Goal: Task Accomplishment & Management: Manage account settings

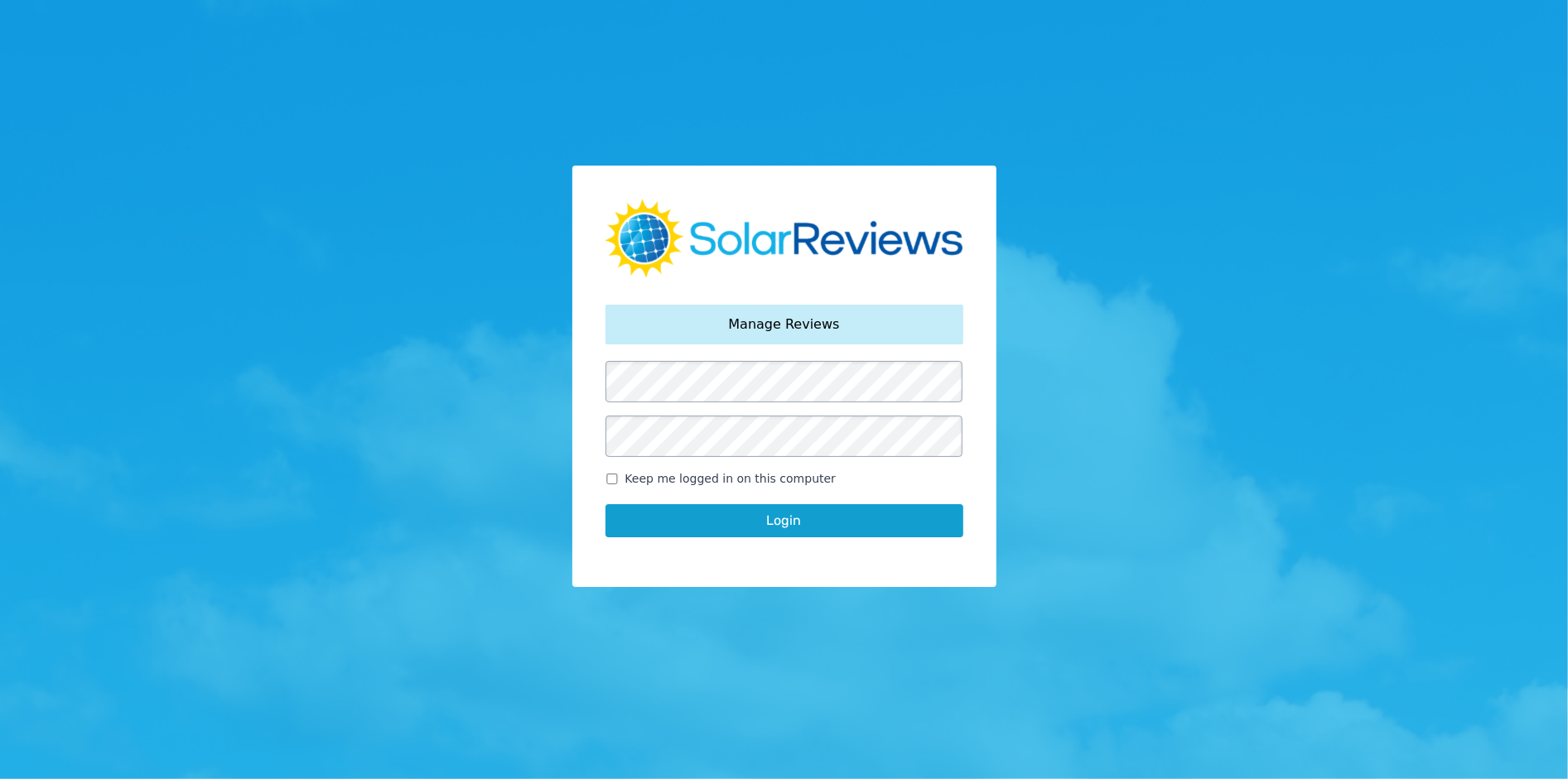
click at [758, 527] on button "Login" at bounding box center [784, 521] width 358 height 33
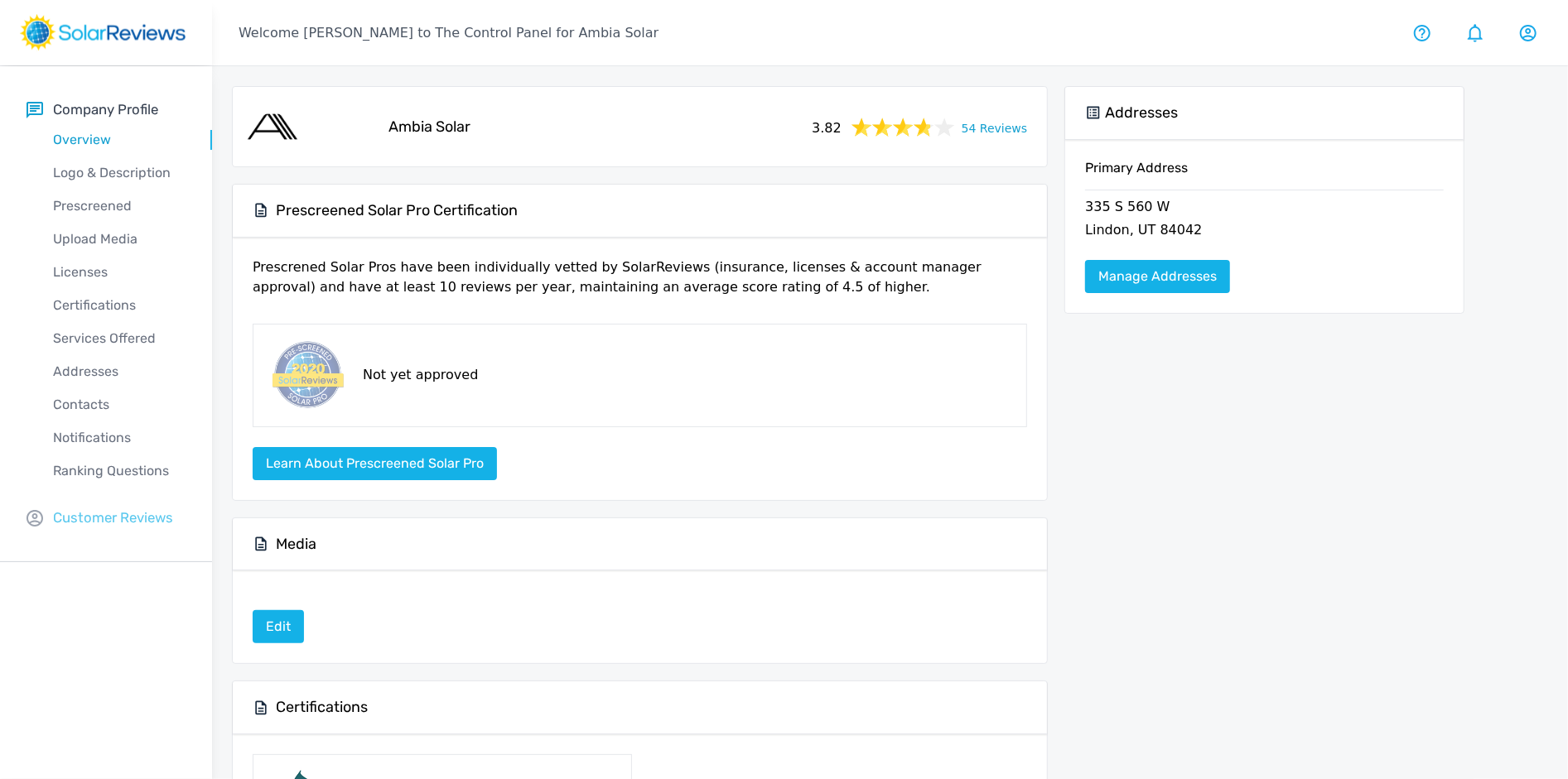
click at [108, 508] on p "Customer Reviews" at bounding box center [112, 518] width 120 height 20
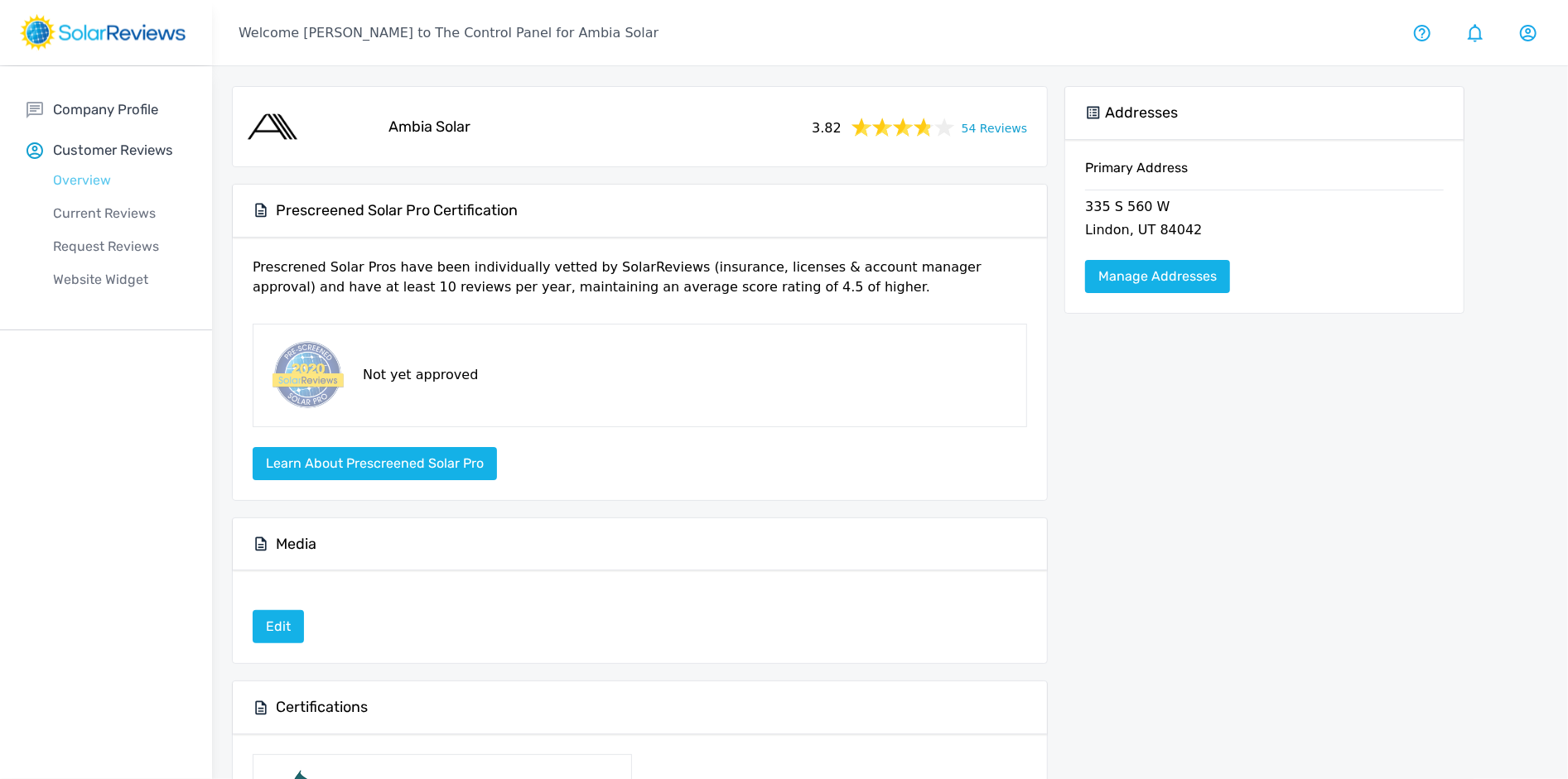
click at [128, 183] on p "Overview" at bounding box center [119, 180] width 185 height 20
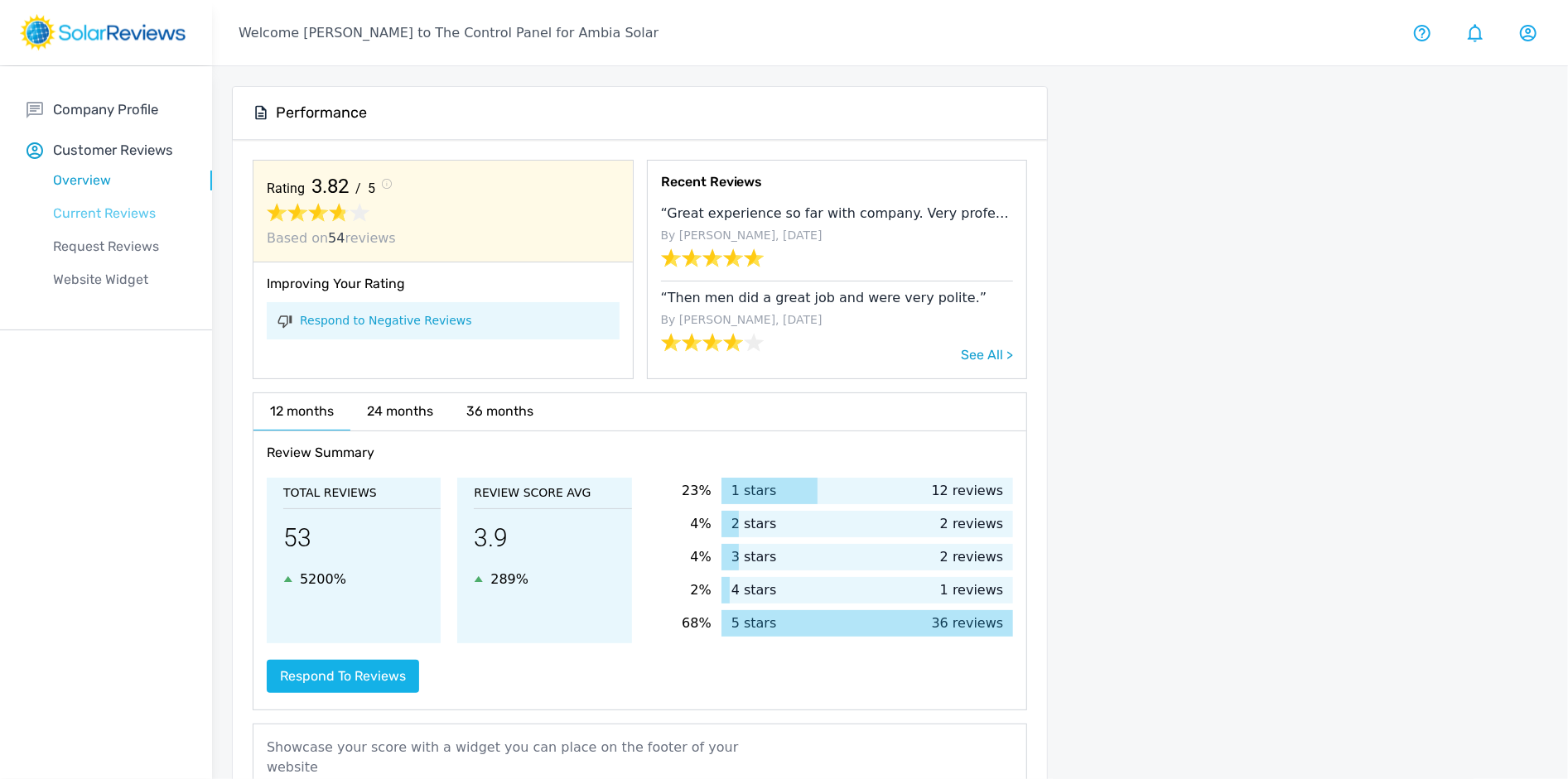
click at [133, 206] on p "Current Reviews" at bounding box center [119, 213] width 185 height 20
